Goal: Leave review/rating: Leave review/rating

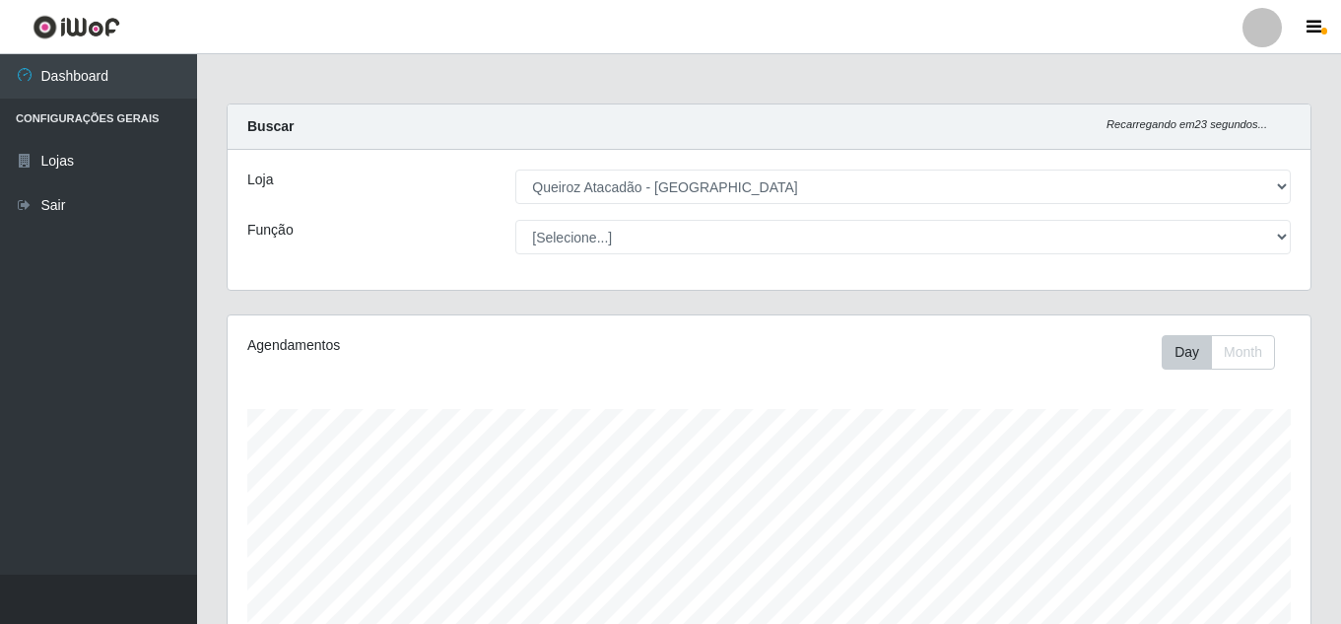
select select "225"
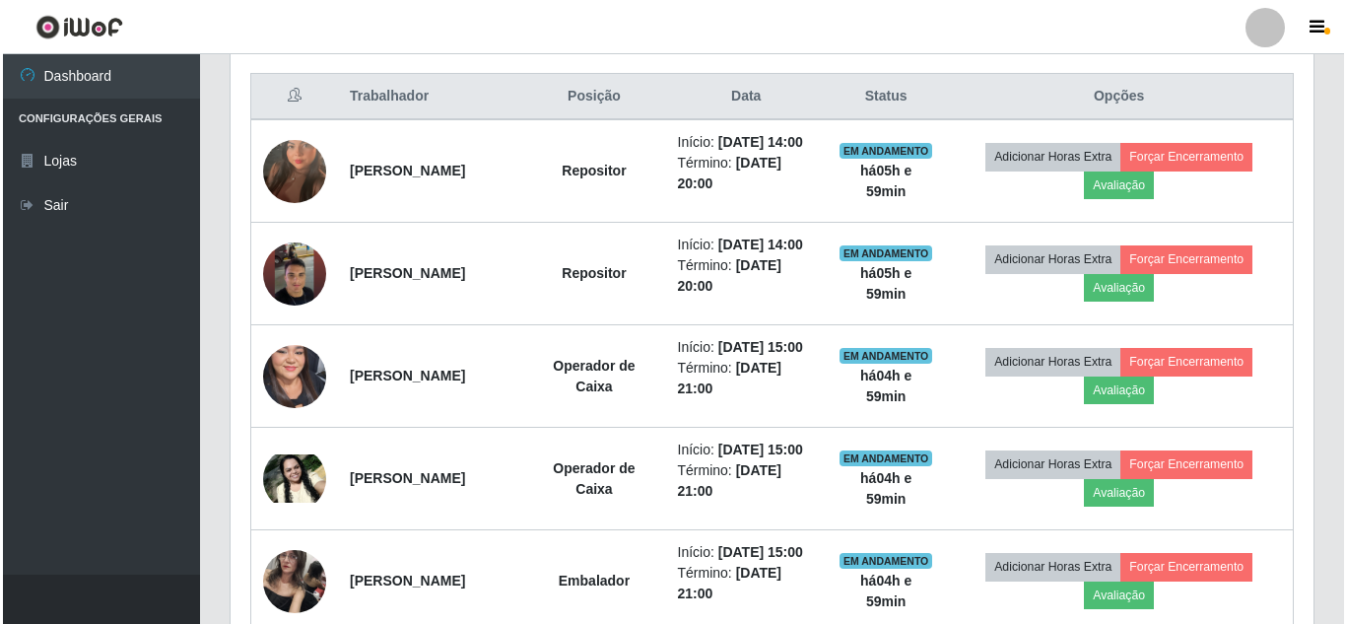
scroll to position [605, 0]
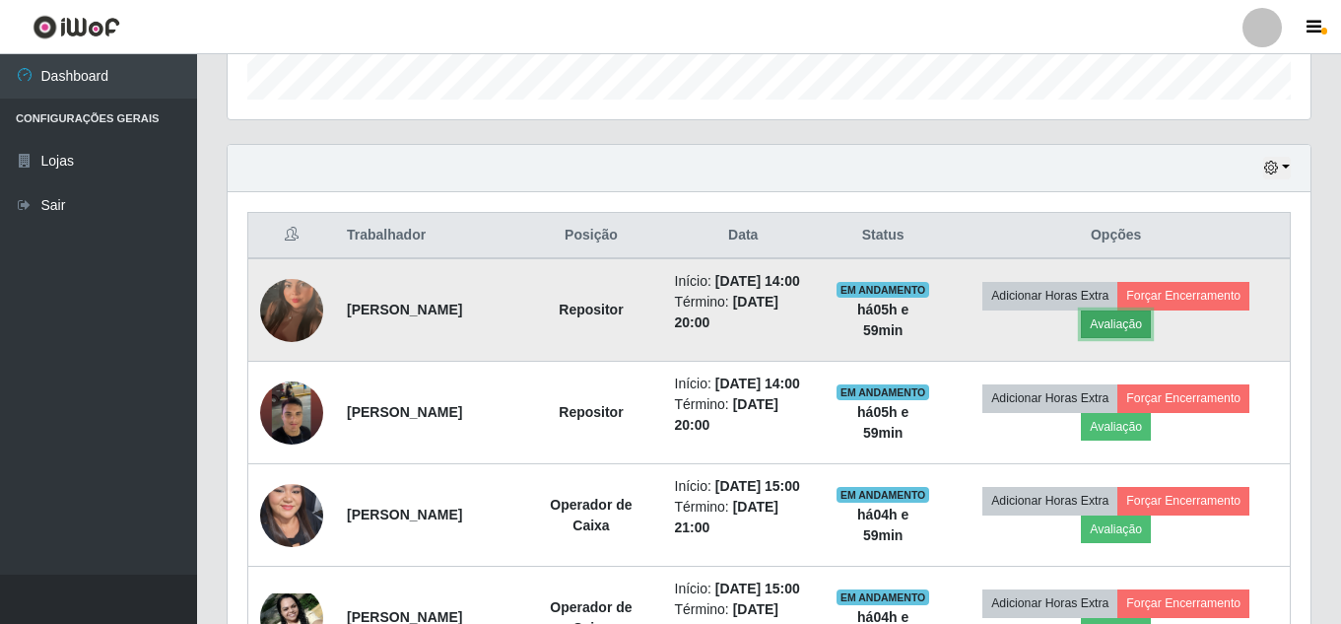
click at [1148, 334] on button "Avaliação" at bounding box center [1116, 324] width 70 height 28
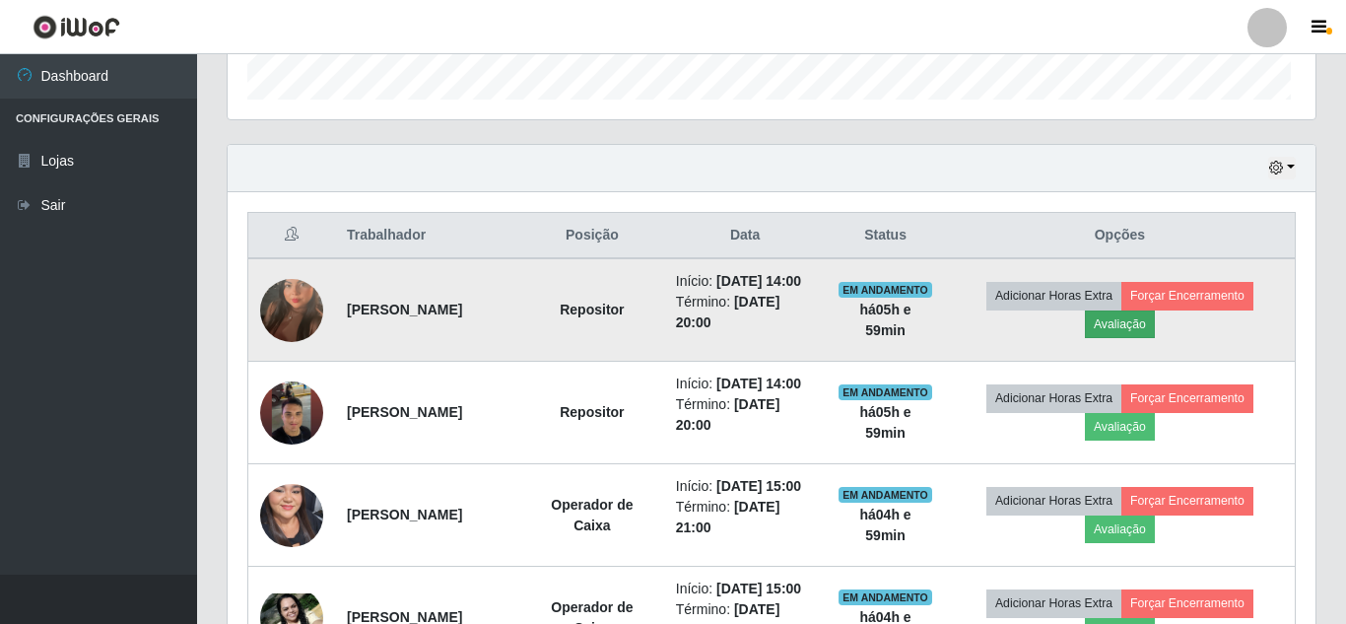
scroll to position [409, 1073]
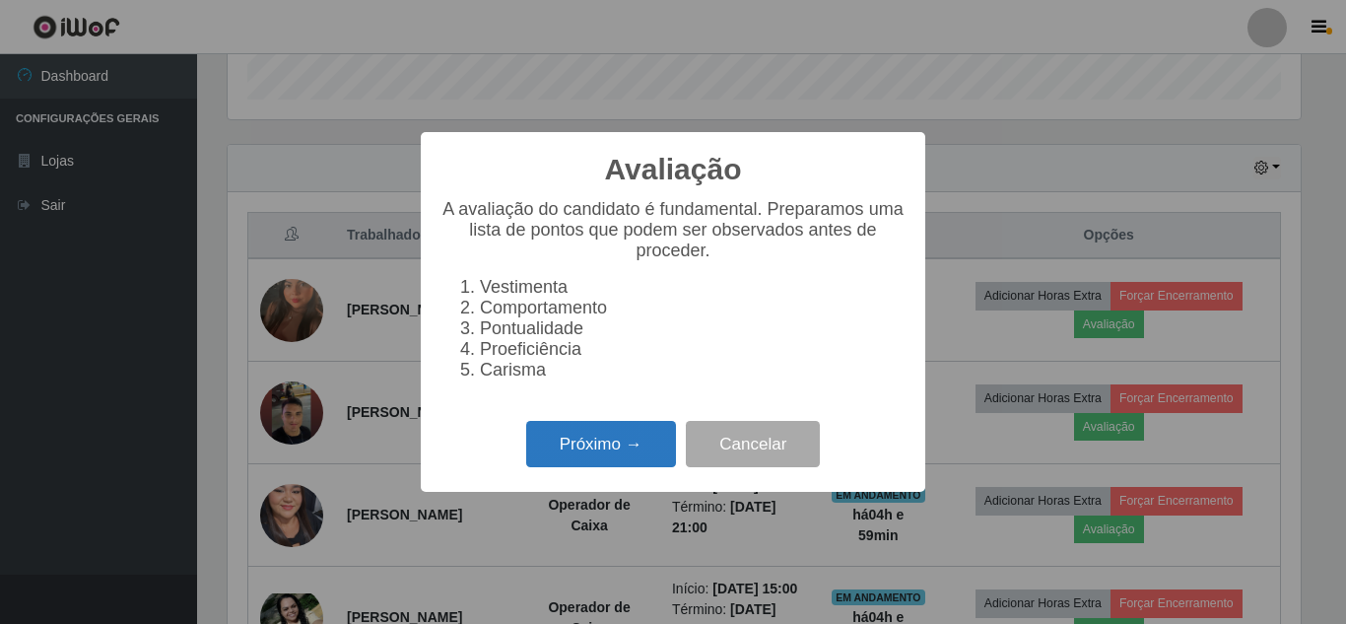
click at [638, 465] on button "Próximo →" at bounding box center [601, 444] width 150 height 46
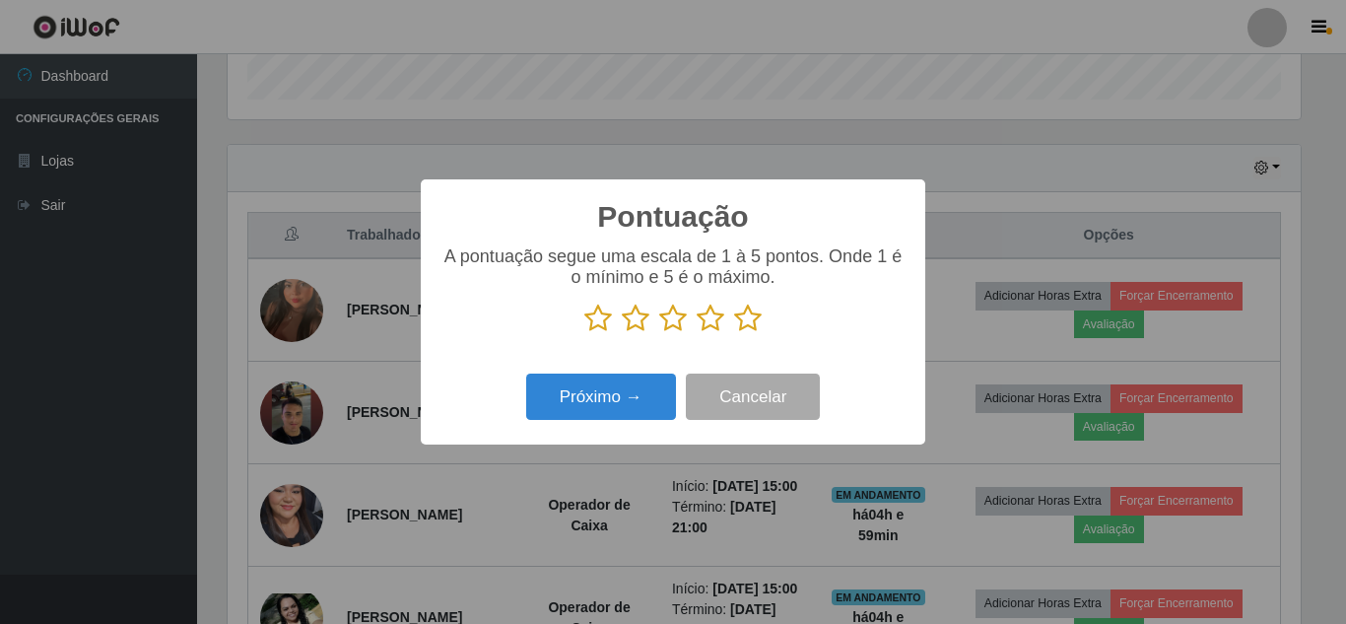
click at [755, 321] on icon at bounding box center [748, 318] width 28 height 30
click at [734, 333] on input "radio" at bounding box center [734, 333] width 0 height 0
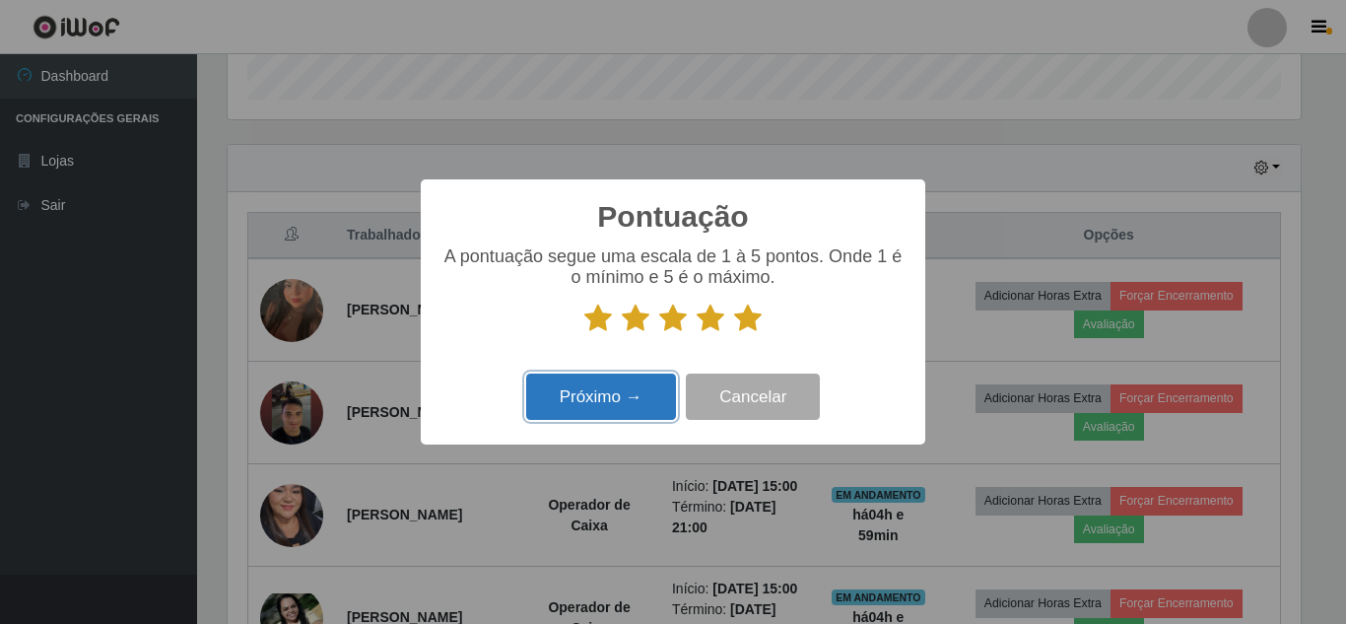
click at [623, 402] on button "Próximo →" at bounding box center [601, 396] width 150 height 46
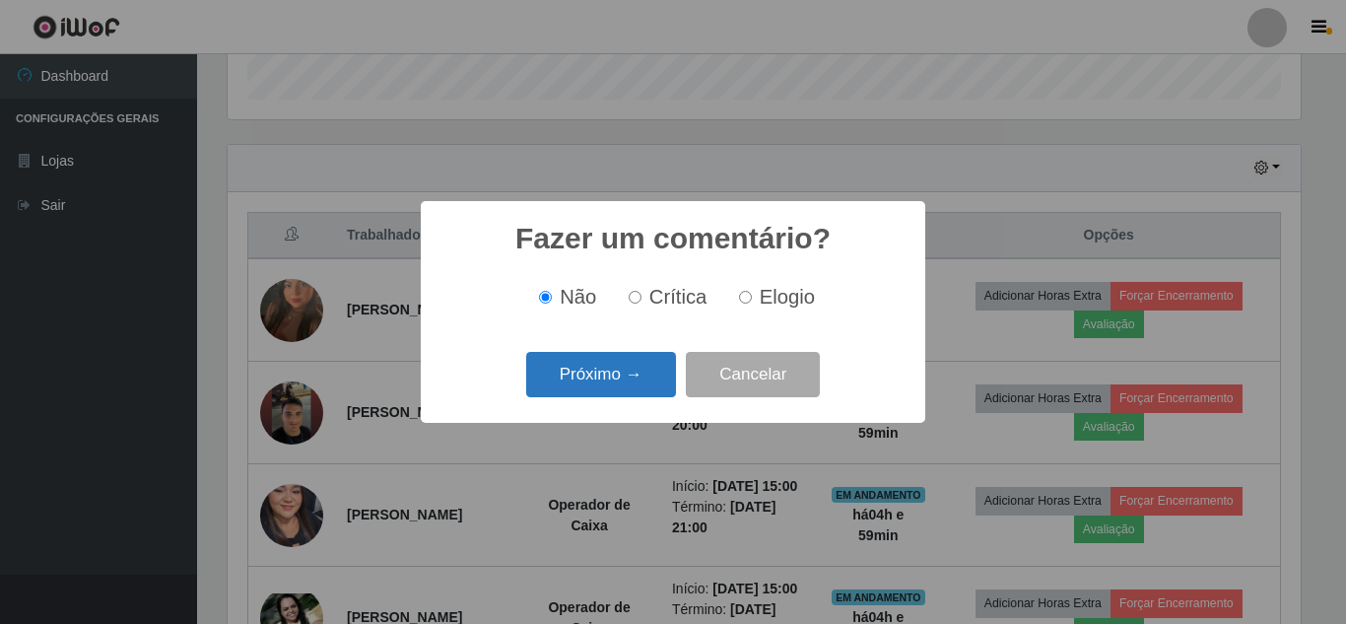
click at [633, 381] on button "Próximo →" at bounding box center [601, 375] width 150 height 46
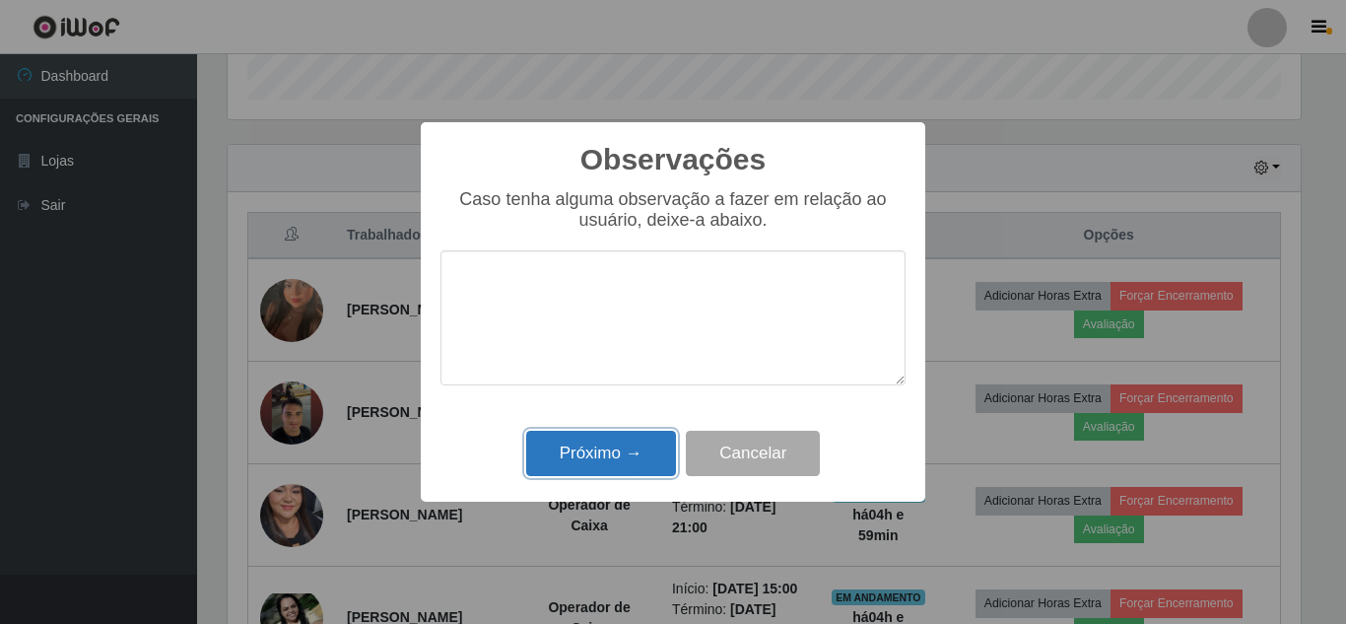
click at [627, 460] on button "Próximo →" at bounding box center [601, 454] width 150 height 46
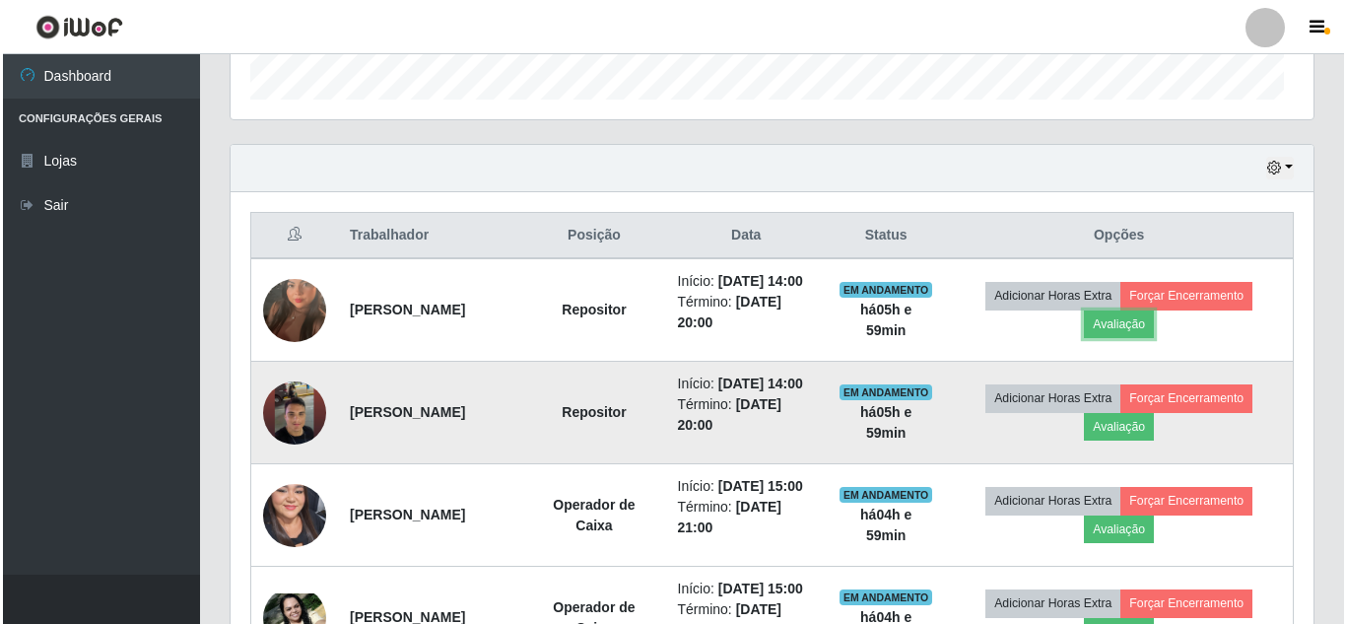
scroll to position [409, 1083]
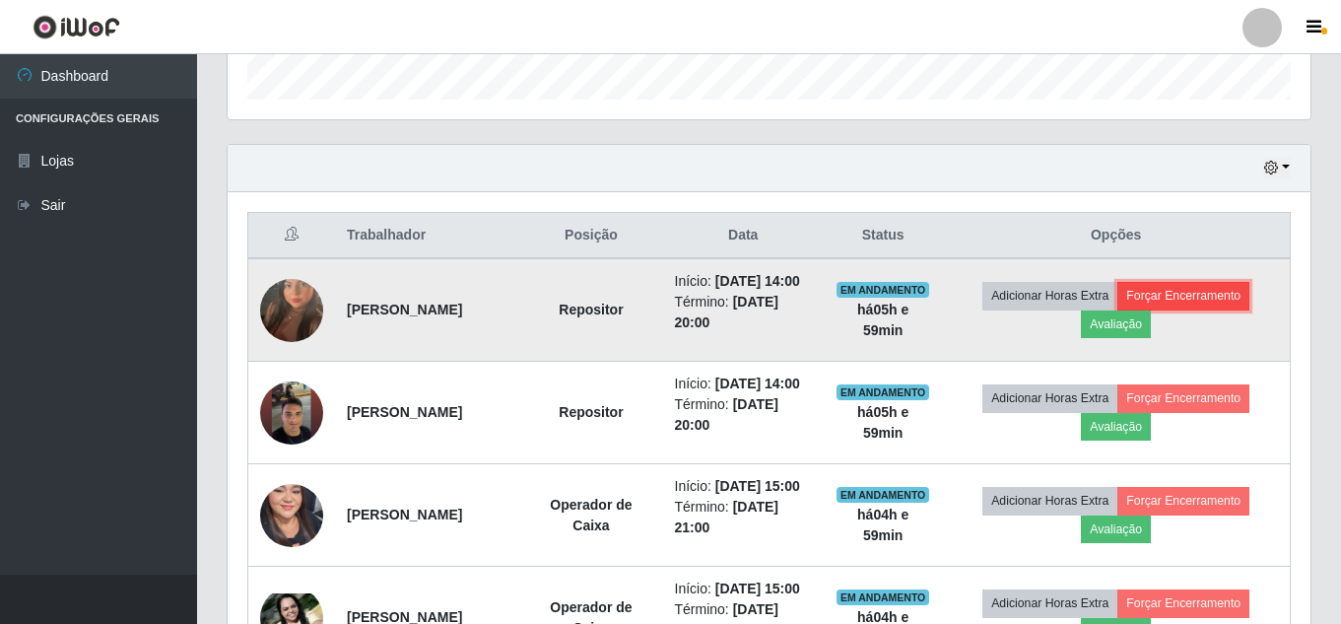
click at [1200, 303] on button "Forçar Encerramento" at bounding box center [1183, 296] width 132 height 28
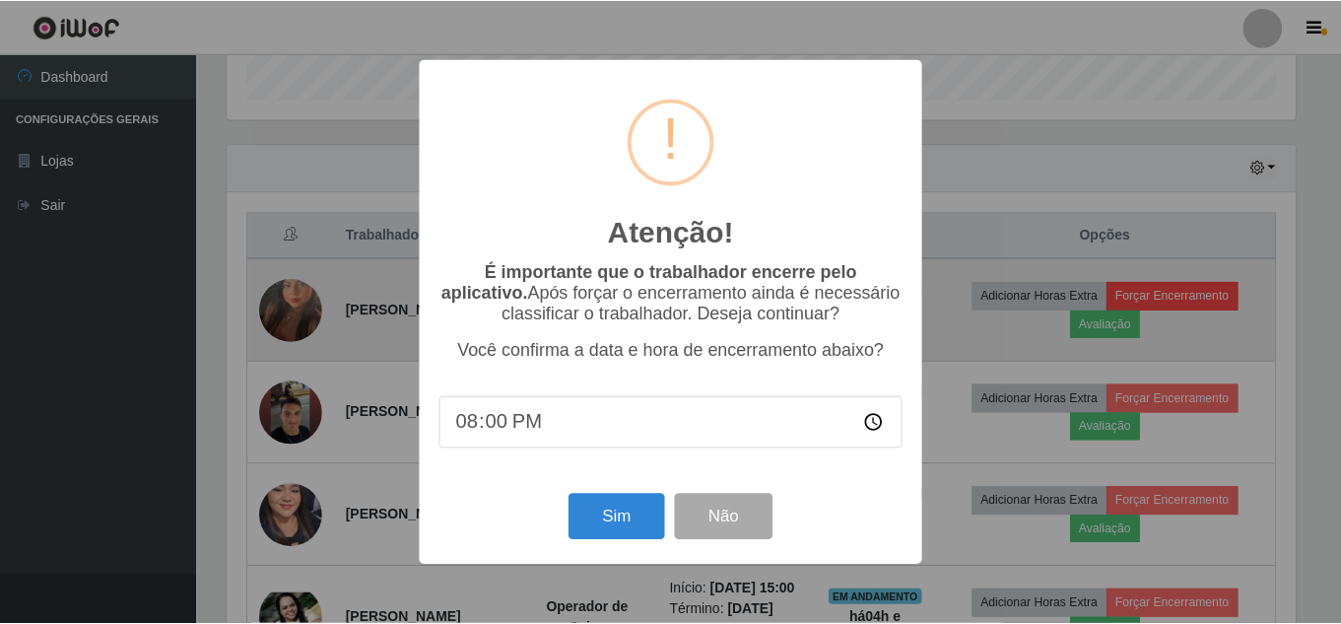
scroll to position [409, 1073]
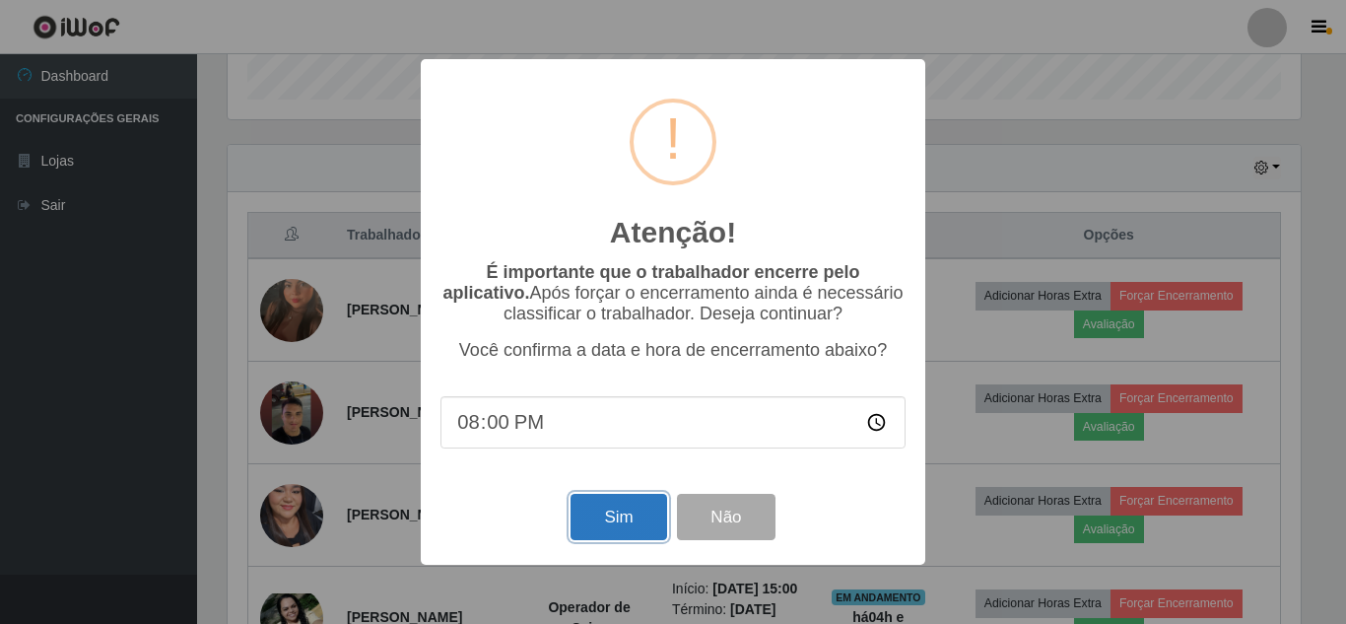
click at [615, 516] on button "Sim" at bounding box center [618, 517] width 96 height 46
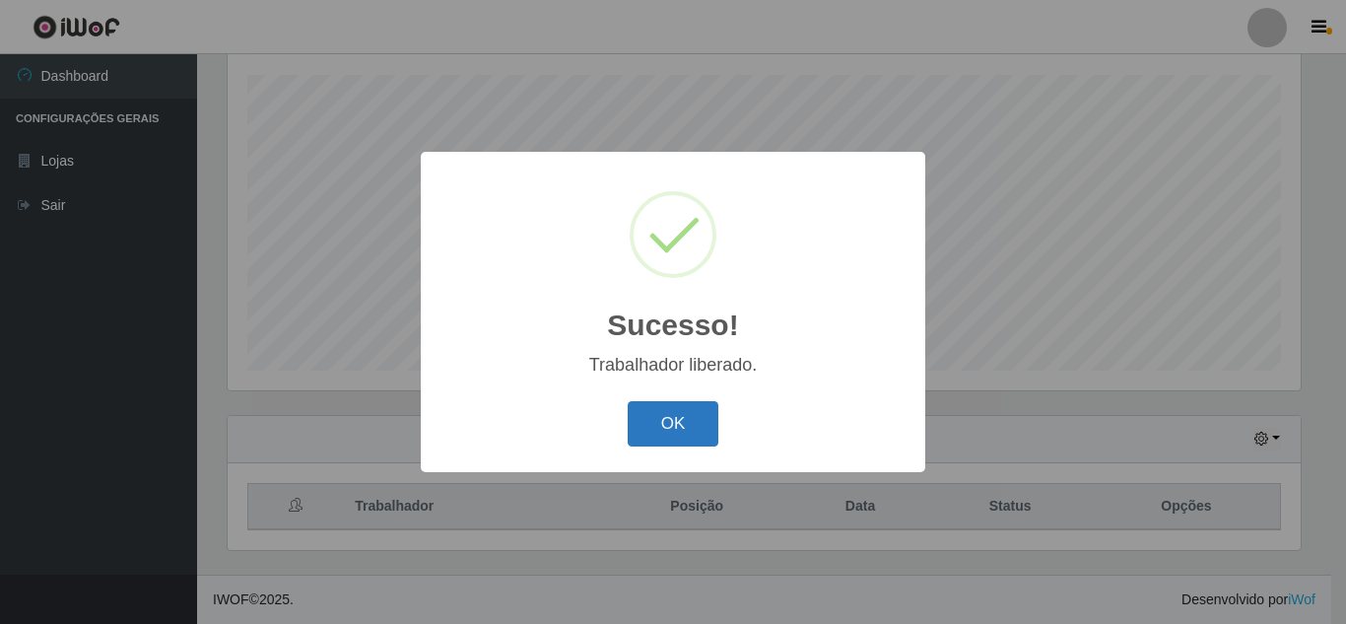
click at [662, 424] on button "OK" at bounding box center [674, 424] width 92 height 46
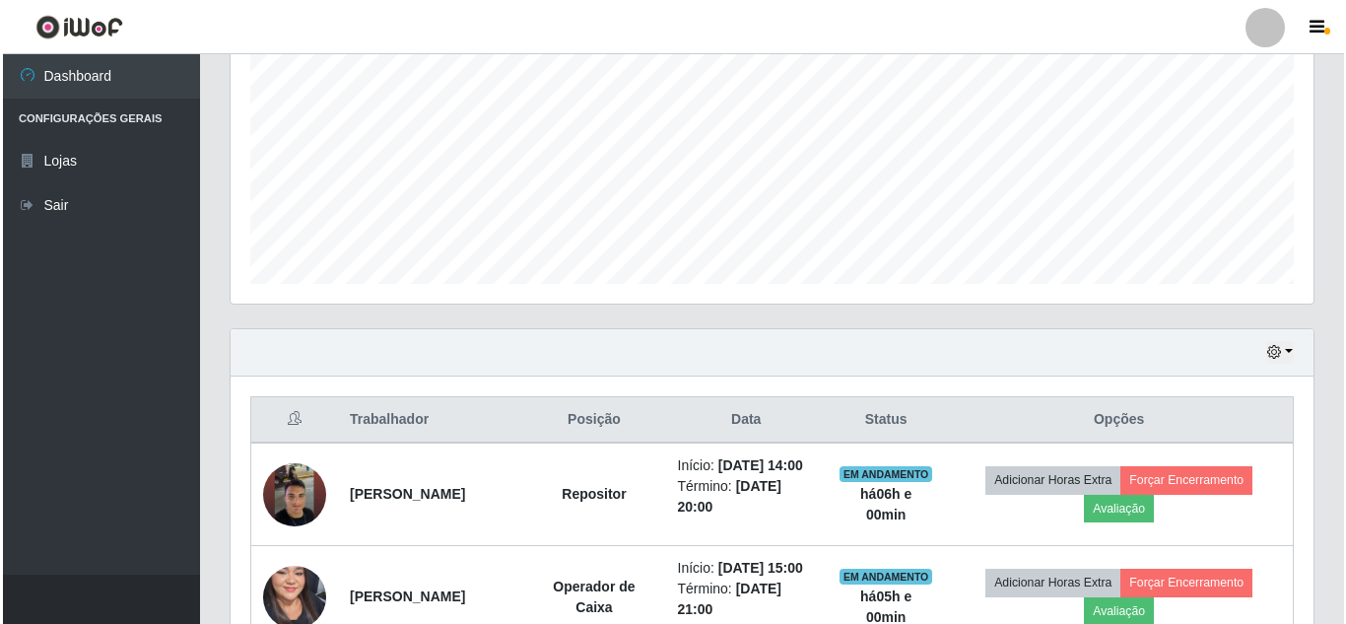
scroll to position [531, 0]
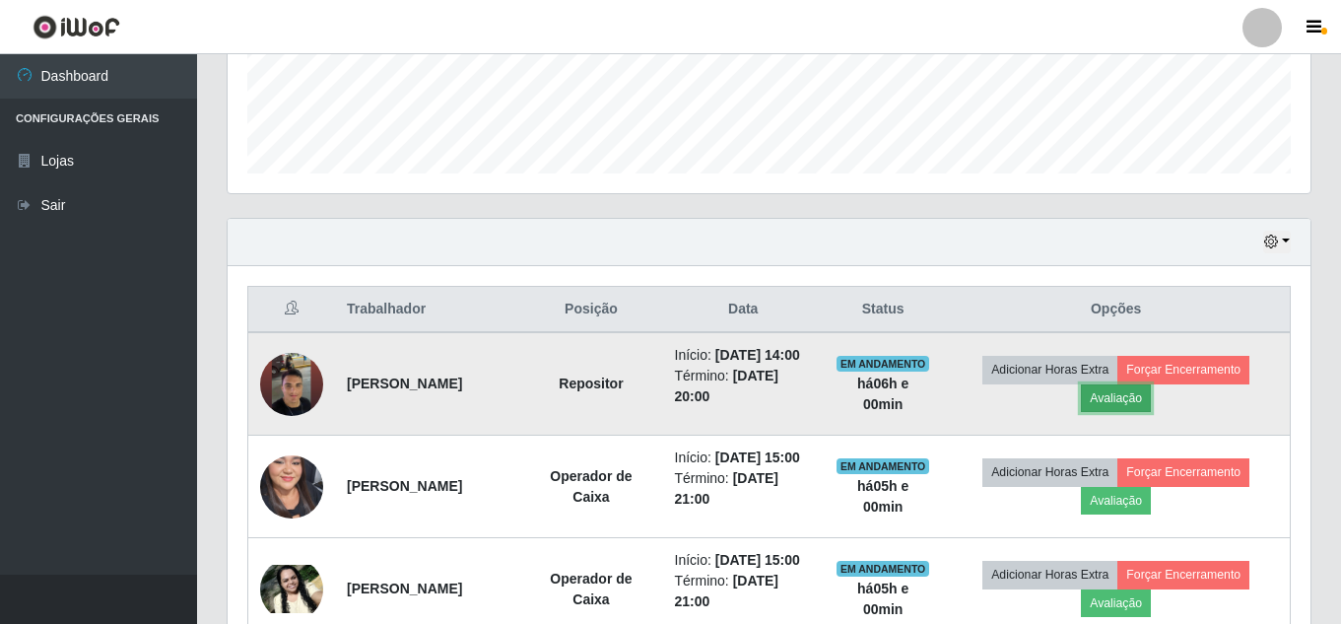
click at [1143, 411] on button "Avaliação" at bounding box center [1116, 398] width 70 height 28
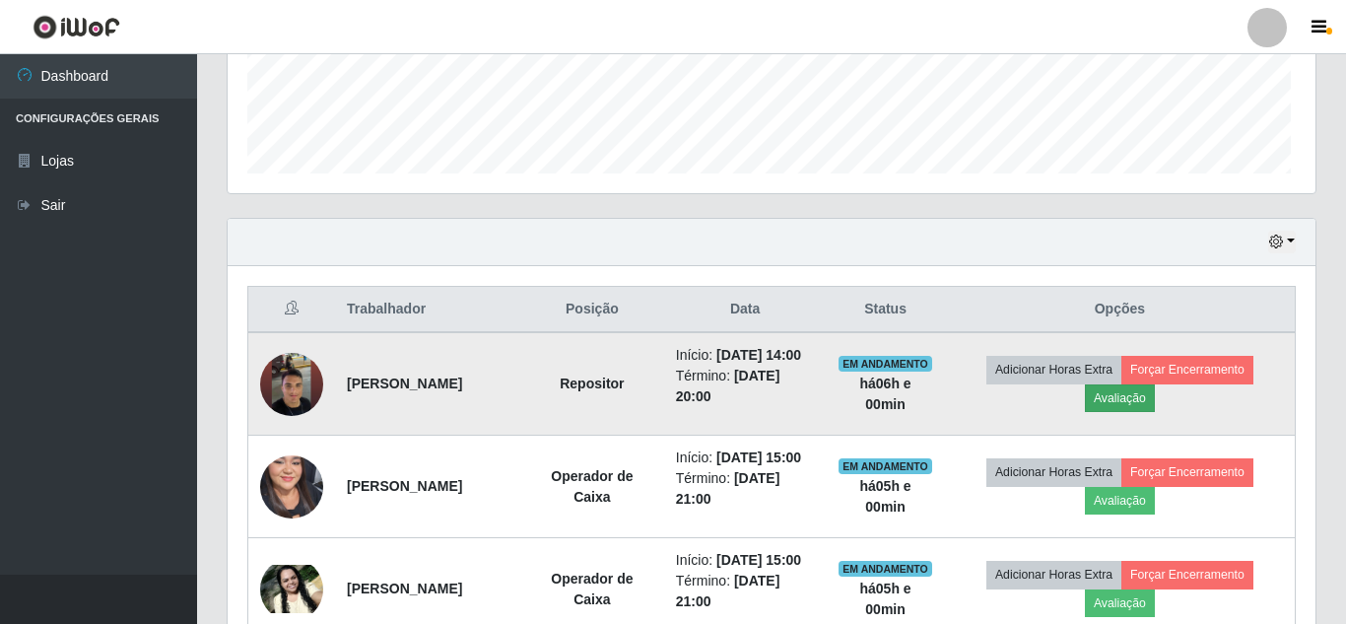
scroll to position [409, 1073]
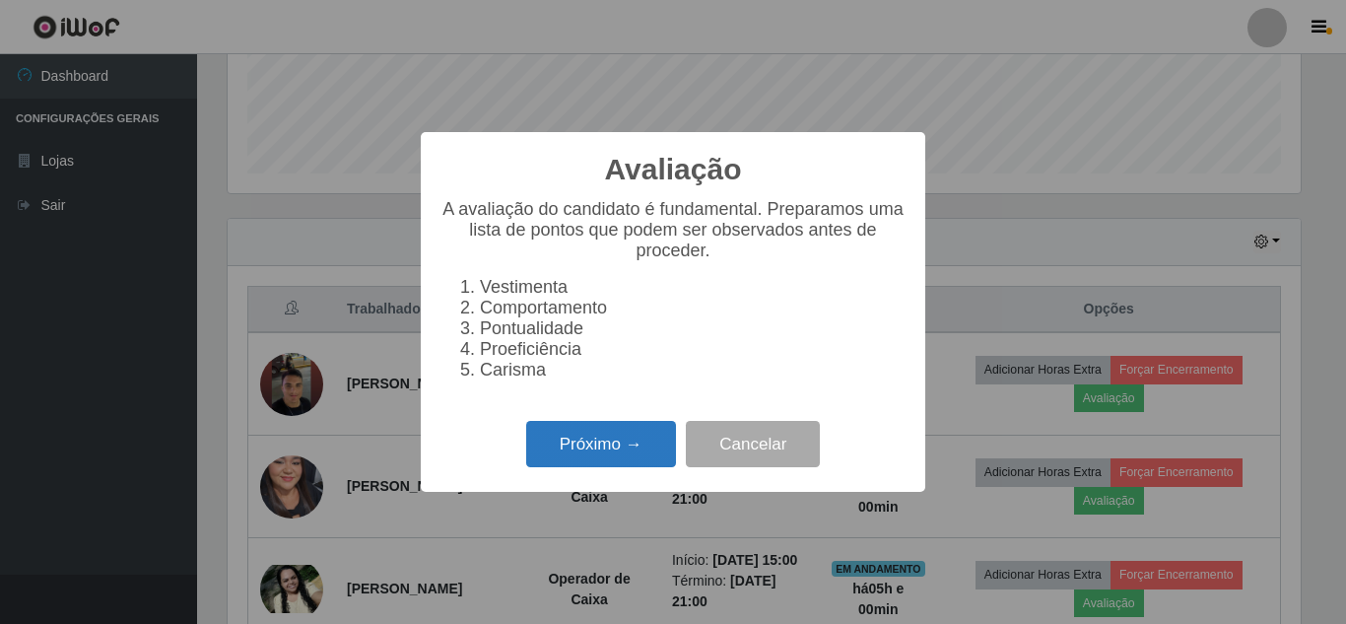
click at [616, 467] on button "Próximo →" at bounding box center [601, 444] width 150 height 46
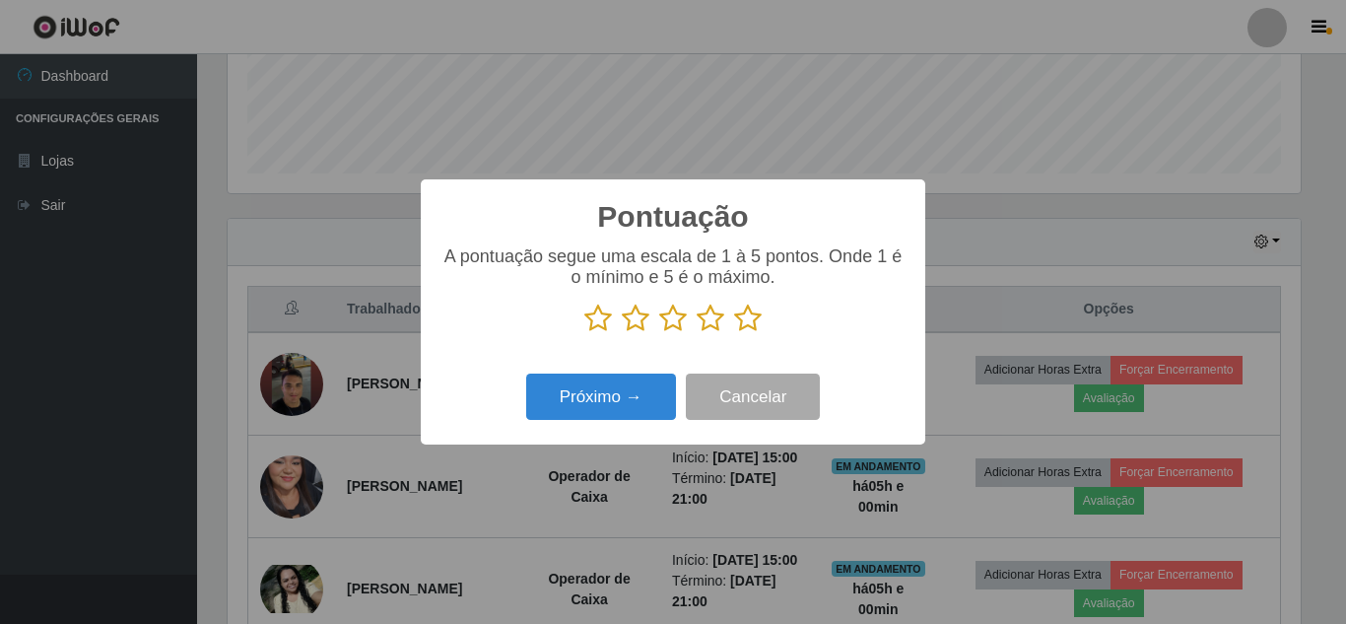
scroll to position [984892, 984228]
click at [743, 325] on icon at bounding box center [748, 318] width 28 height 30
click at [734, 333] on input "radio" at bounding box center [734, 333] width 0 height 0
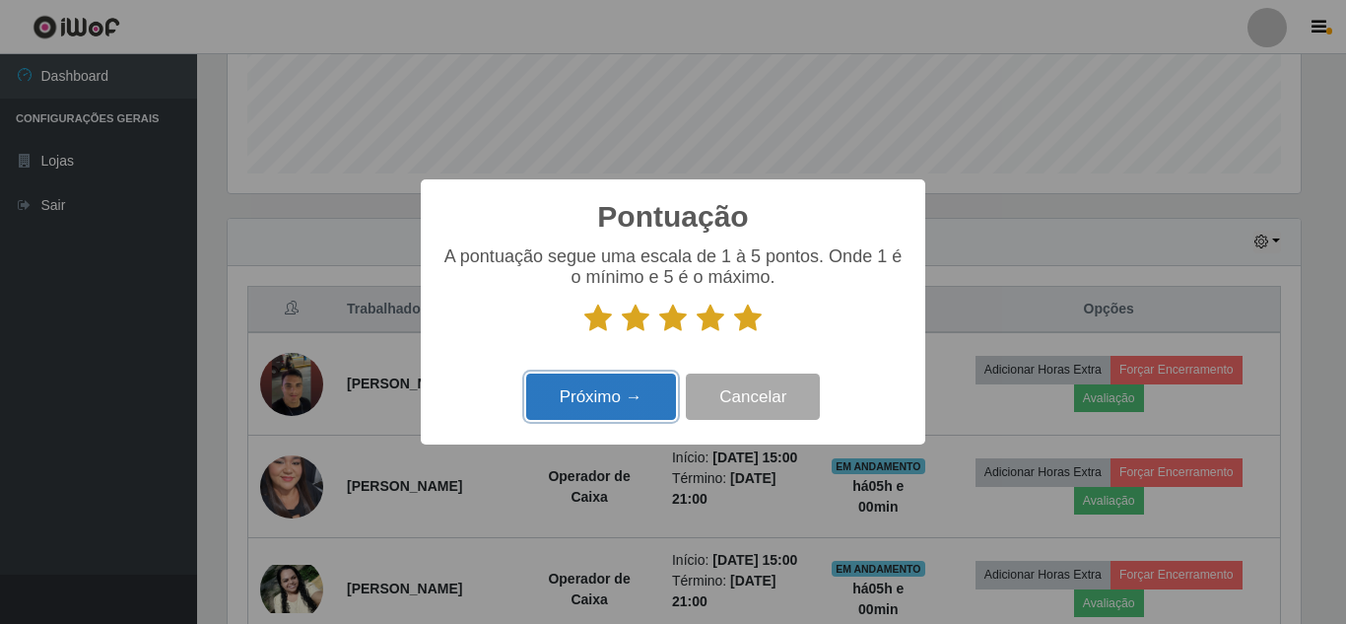
click at [603, 407] on button "Próximo →" at bounding box center [601, 396] width 150 height 46
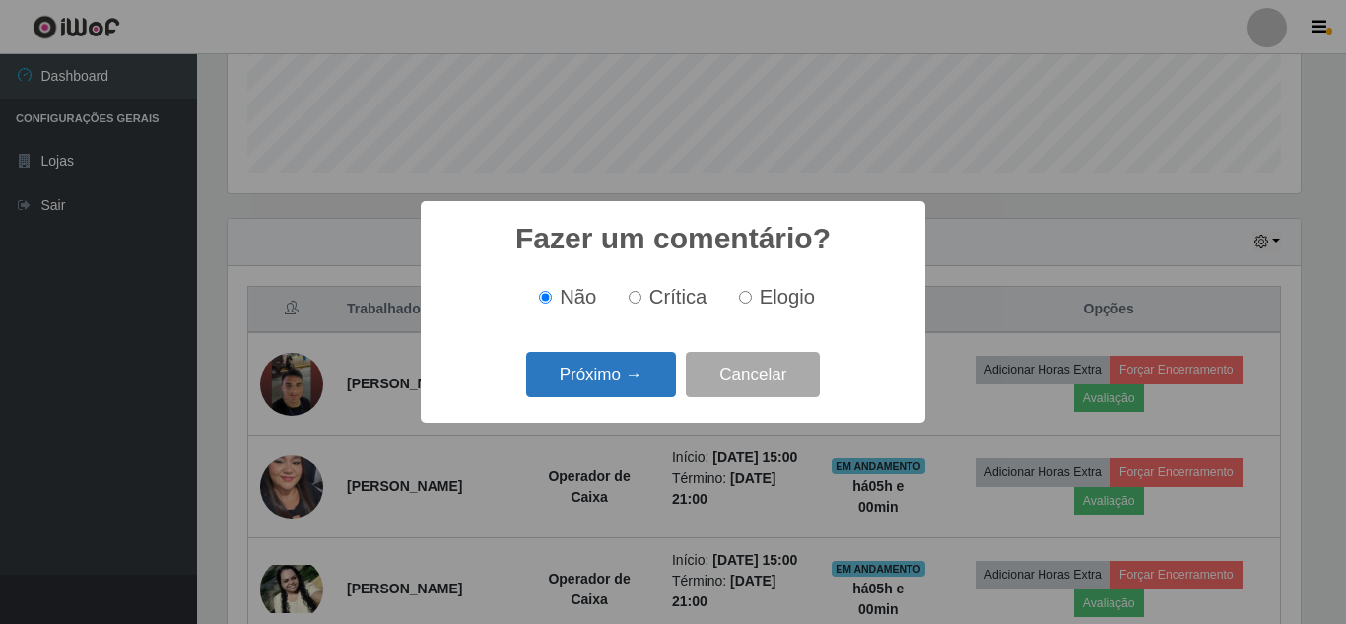
click at [619, 371] on button "Próximo →" at bounding box center [601, 375] width 150 height 46
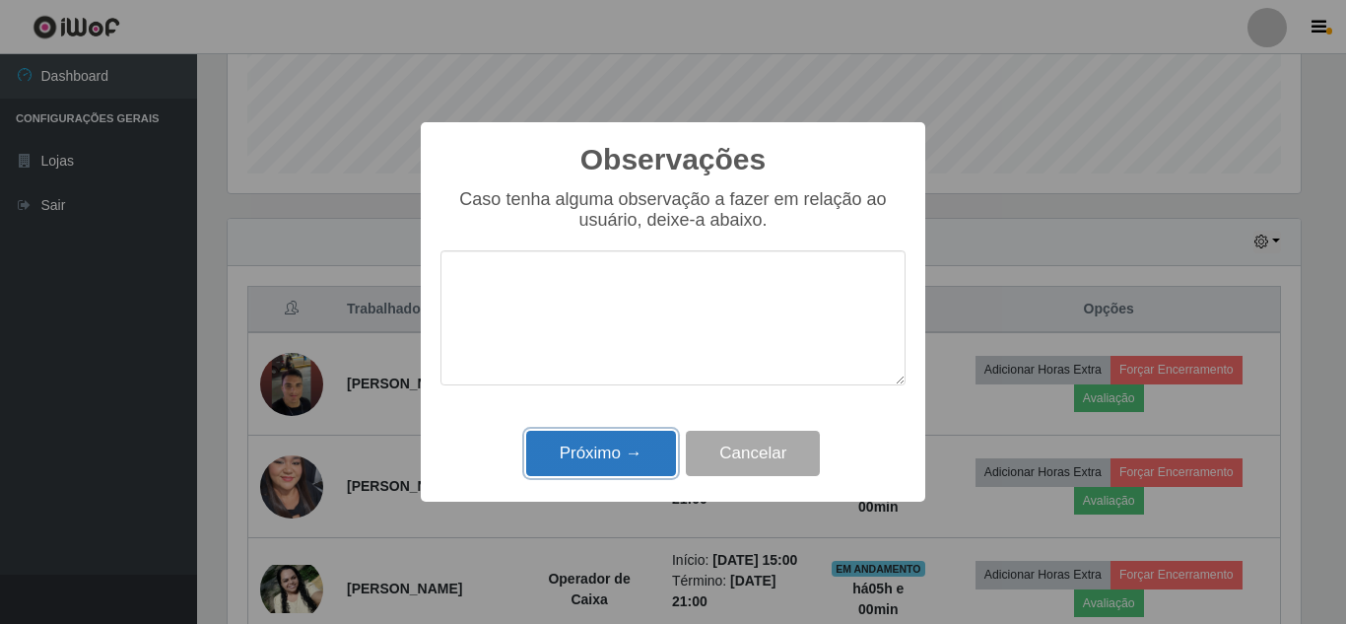
click at [609, 454] on button "Próximo →" at bounding box center [601, 454] width 150 height 46
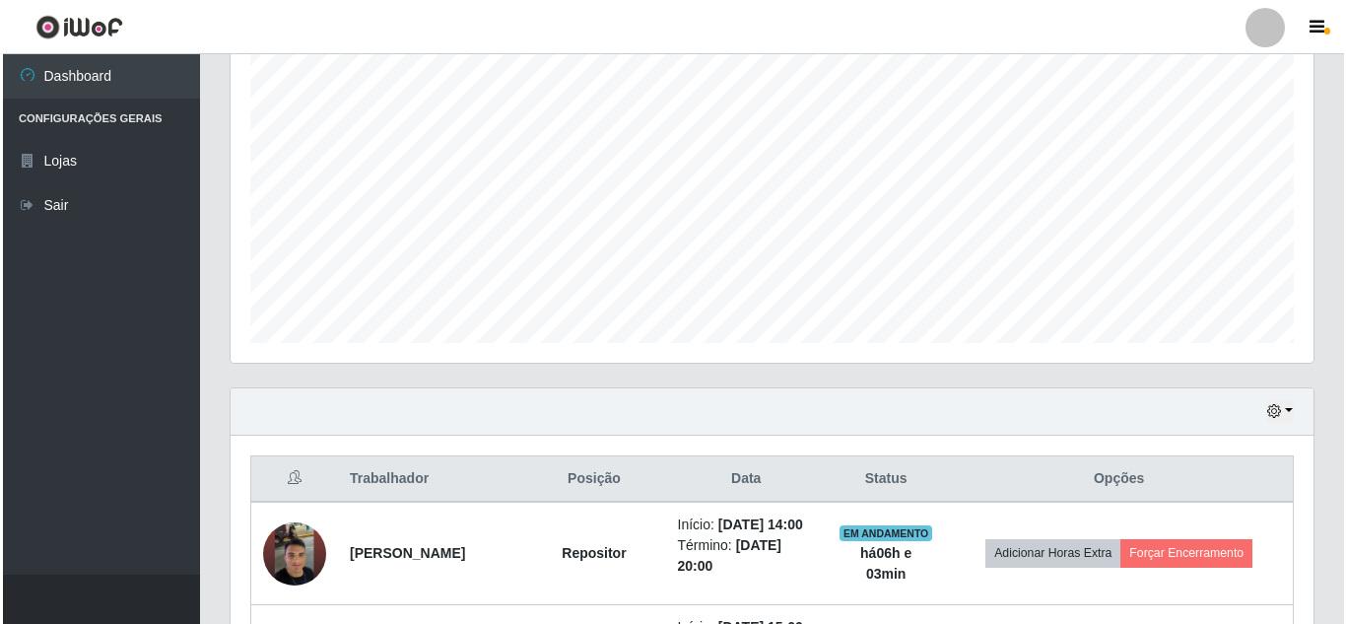
scroll to position [493, 0]
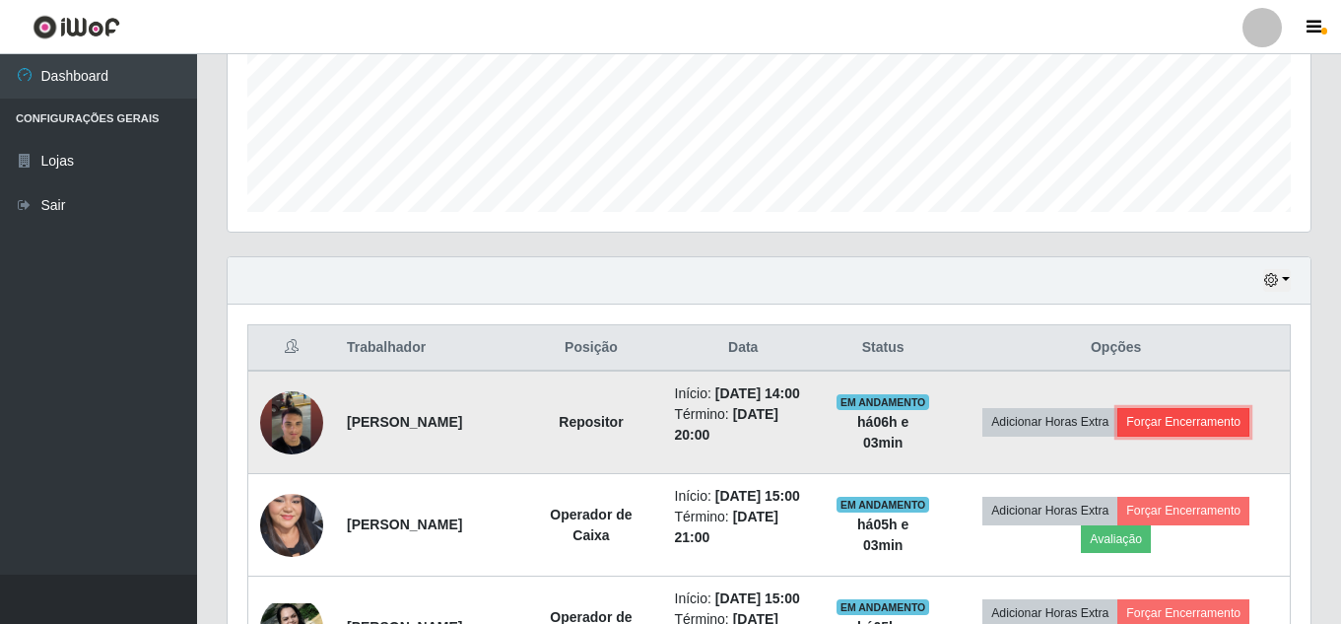
click at [1216, 436] on button "Forçar Encerramento" at bounding box center [1183, 422] width 132 height 28
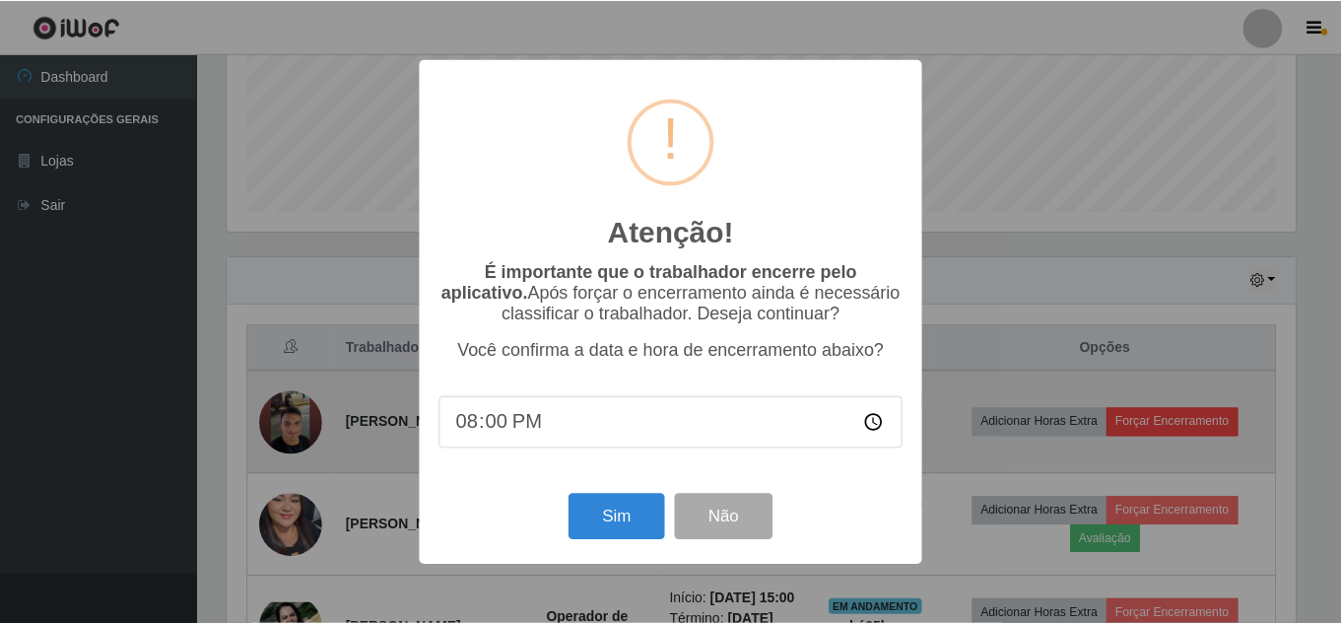
scroll to position [409, 1073]
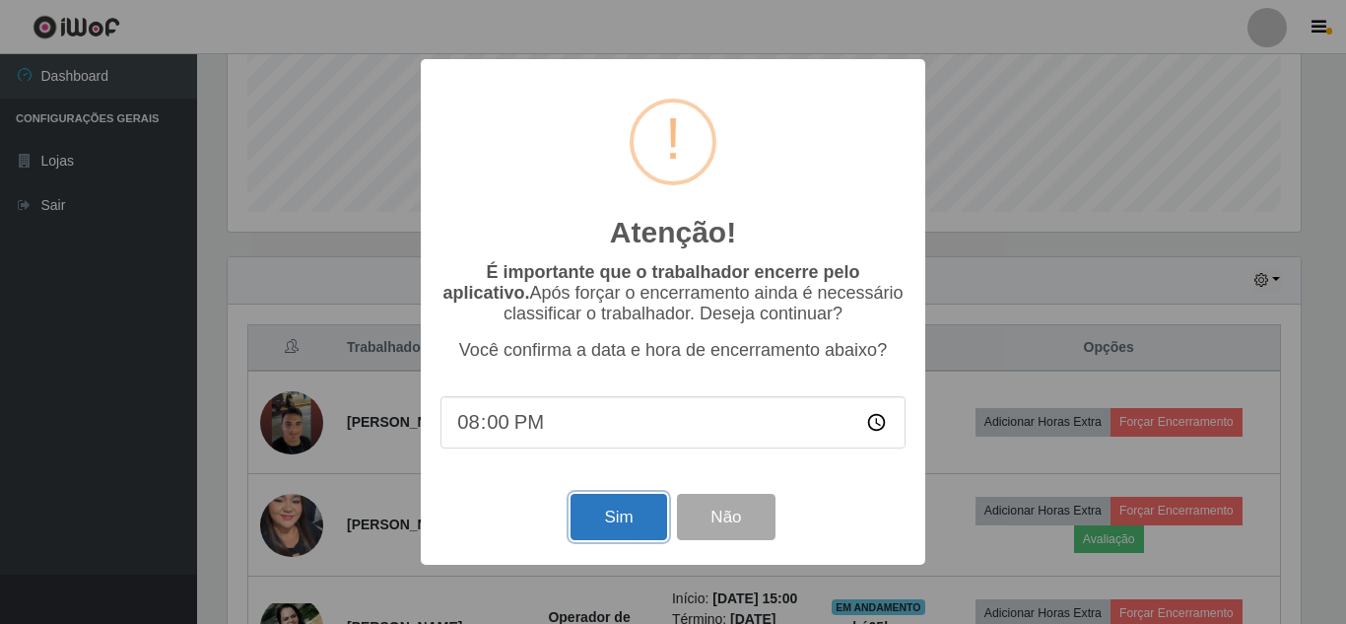
click at [638, 536] on button "Sim" at bounding box center [618, 517] width 96 height 46
